Goal: Task Accomplishment & Management: Use online tool/utility

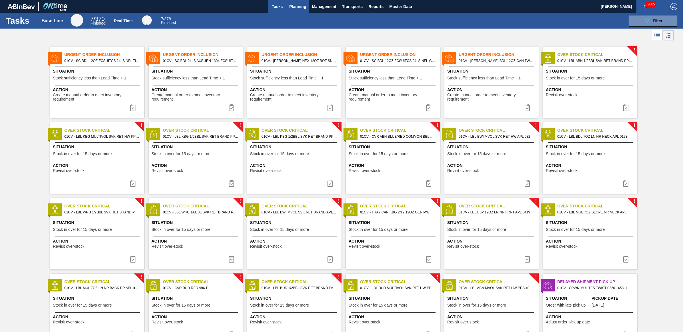
click at [300, 7] on span "Planning" at bounding box center [297, 6] width 17 height 7
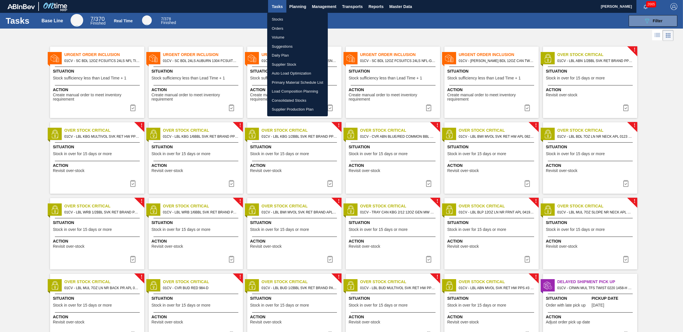
click at [284, 91] on li "Load Composition Planning" at bounding box center [297, 91] width 61 height 9
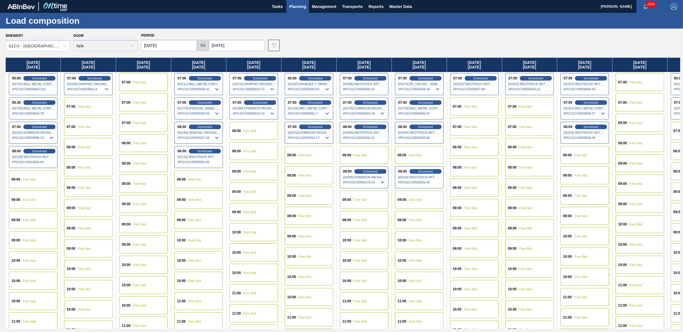
click at [175, 42] on input "[DATE]" at bounding box center [169, 45] width 56 height 11
click at [145, 59] on button "Previous Month" at bounding box center [146, 59] width 4 height 4
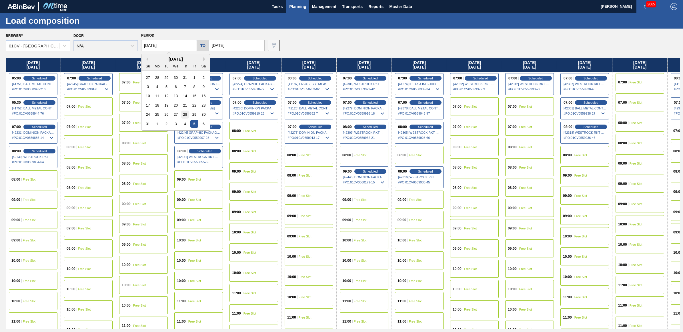
click at [186, 115] on div "28" at bounding box center [185, 115] width 8 height 8
type input "08/28/2025"
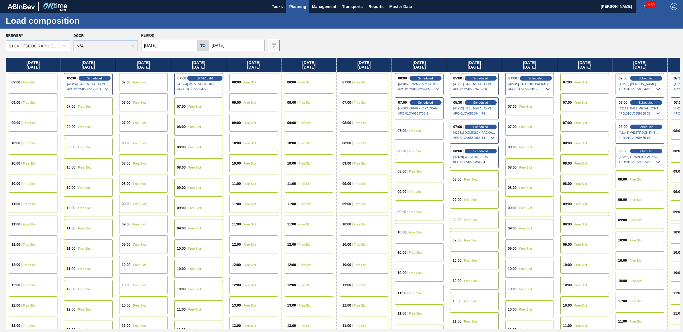
click at [204, 77] on span "Scheduled" at bounding box center [205, 78] width 16 height 4
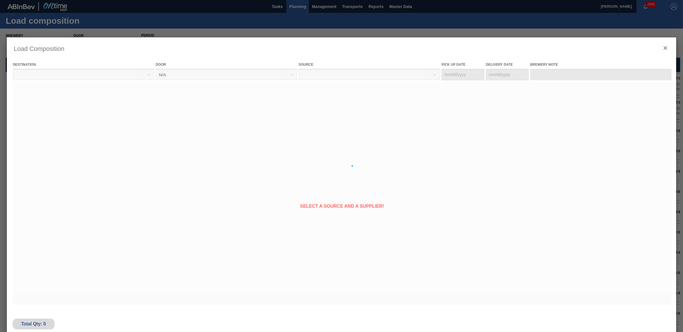
click at [210, 79] on div at bounding box center [341, 165] width 669 height 257
type Date "08/29/2025"
type Date "08/31/2025"
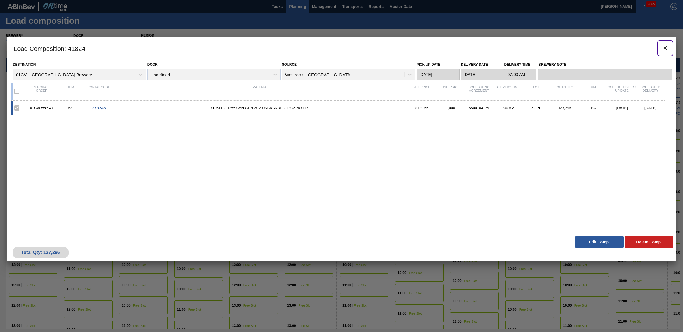
click at [663, 47] on icon "botão de ícone" at bounding box center [665, 48] width 7 height 7
